Goal: Task Accomplishment & Management: Manage account settings

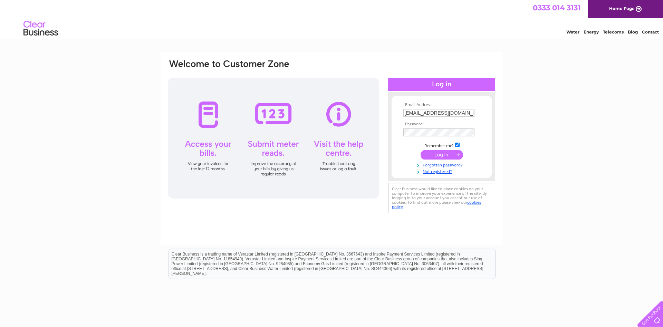
click at [446, 151] on input "submit" at bounding box center [442, 155] width 42 height 10
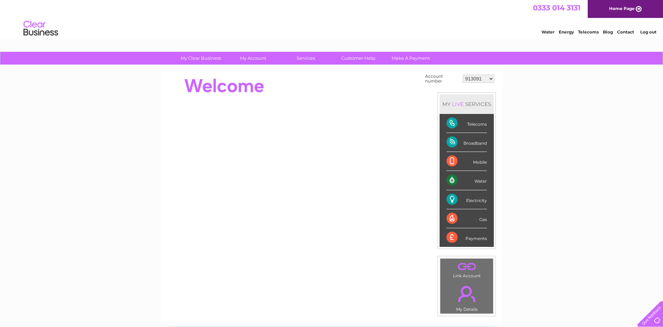
click at [483, 124] on div "Telecoms" at bounding box center [467, 123] width 40 height 19
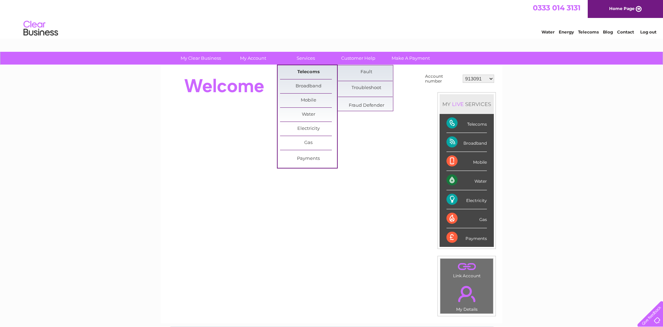
click at [310, 70] on link "Telecoms" at bounding box center [308, 72] width 57 height 14
click at [311, 71] on link "Telecoms" at bounding box center [308, 72] width 57 height 14
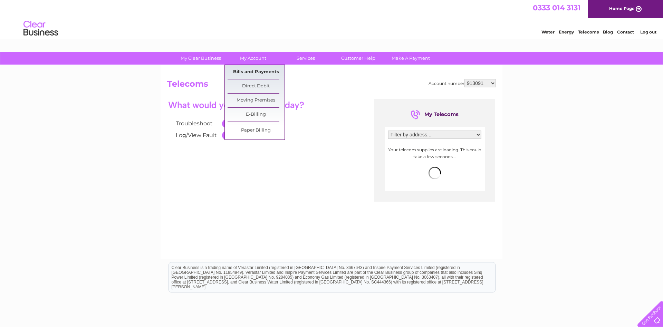
click at [261, 70] on link "Bills and Payments" at bounding box center [256, 72] width 57 height 14
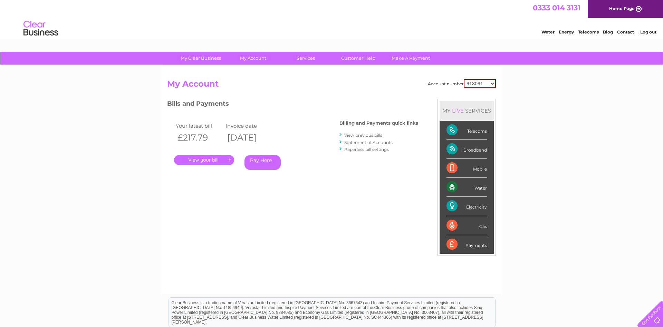
click at [368, 135] on link "View previous bills" at bounding box center [363, 135] width 38 height 5
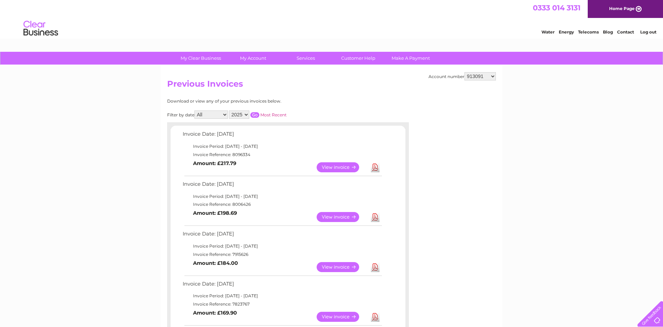
click at [343, 165] on link "View" at bounding box center [342, 167] width 51 height 10
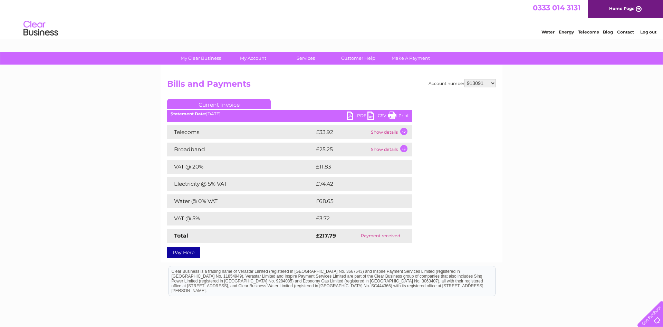
click at [351, 117] on link "PDF" at bounding box center [357, 117] width 21 height 10
